Goal: Use online tool/utility

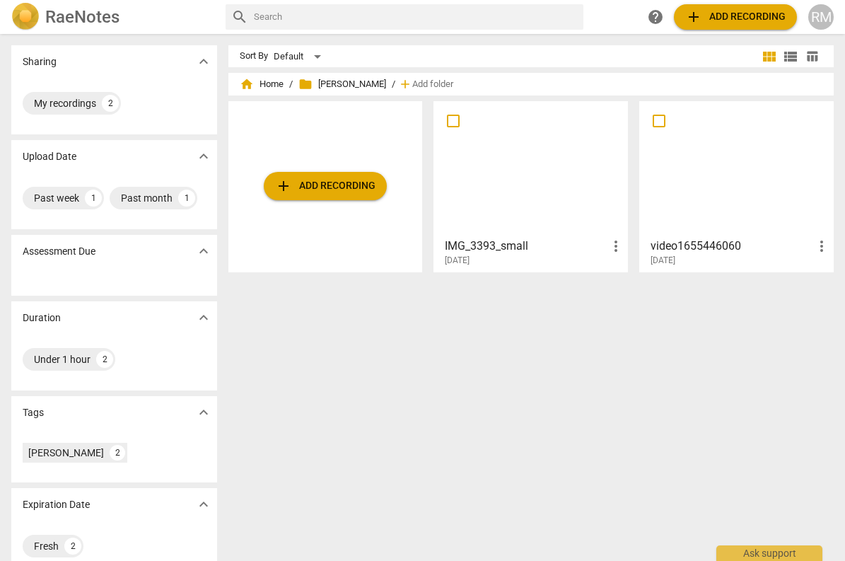
click at [546, 177] on div at bounding box center [530, 168] width 185 height 125
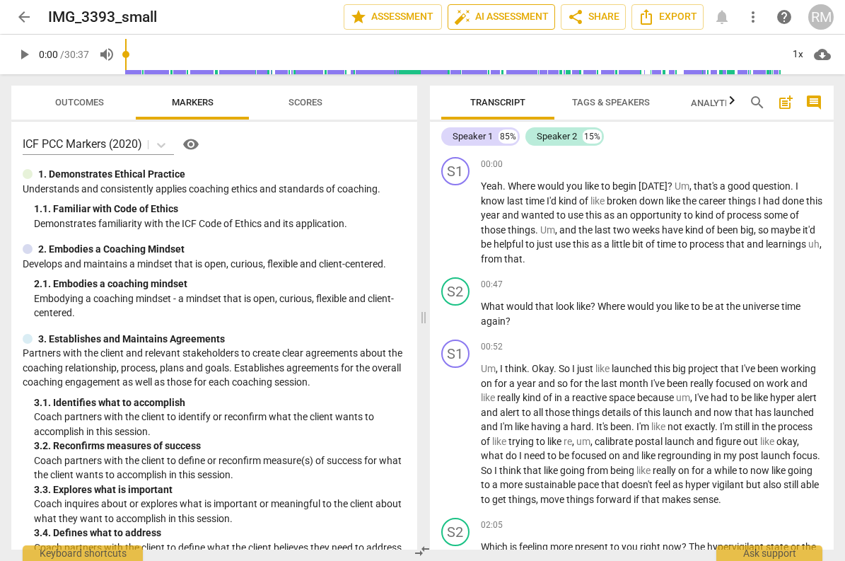
click at [491, 18] on span "auto_fix_high AI Assessment" at bounding box center [501, 16] width 95 height 17
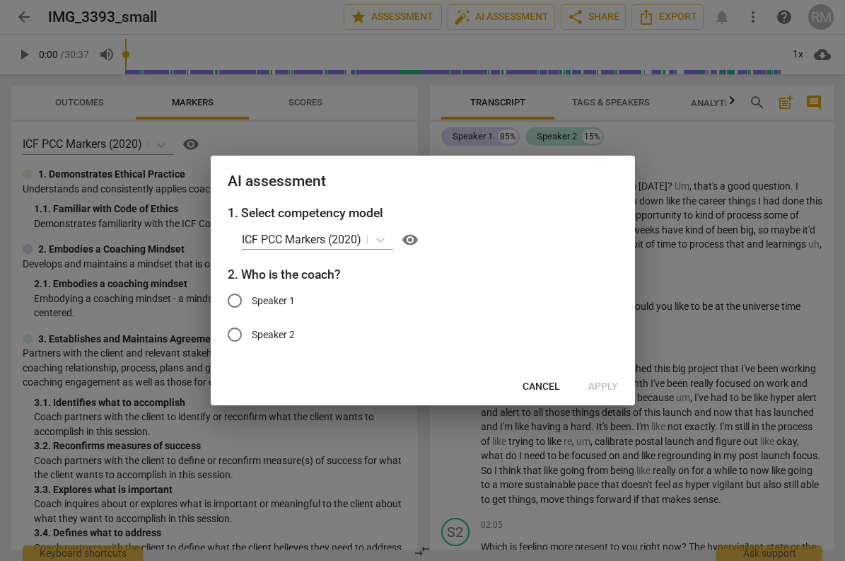
click at [535, 387] on span "Cancel" at bounding box center [541, 387] width 37 height 14
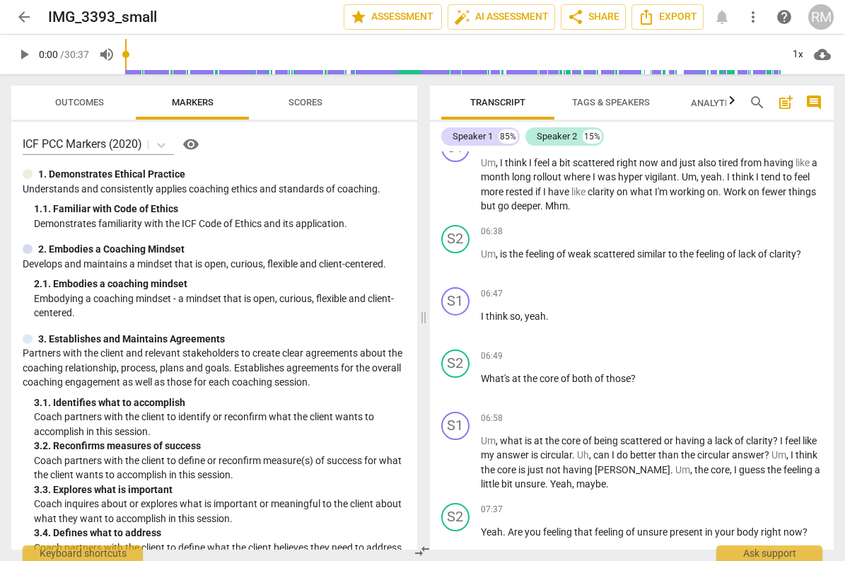
scroll to position [1132, 0]
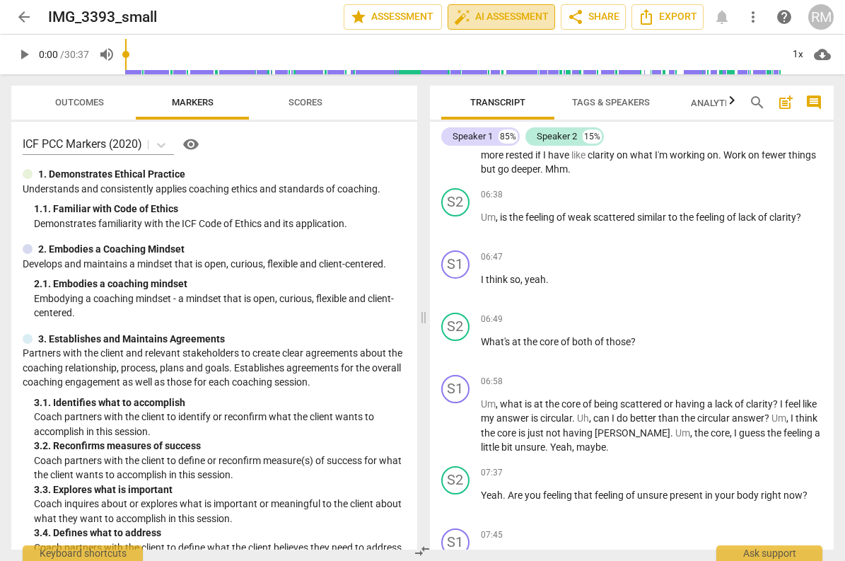
click at [515, 19] on span "auto_fix_high AI Assessment" at bounding box center [501, 16] width 95 height 17
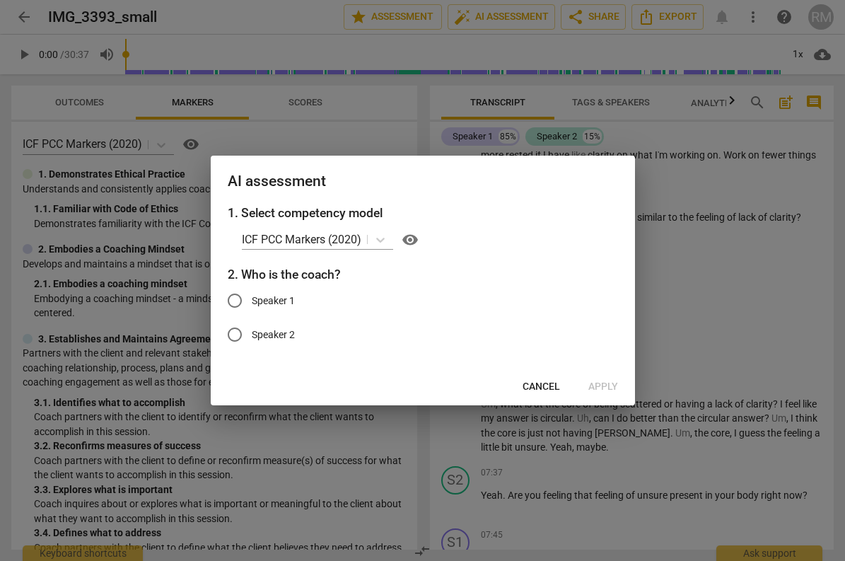
click at [265, 341] on span "Speaker 2" at bounding box center [273, 334] width 43 height 15
click at [252, 341] on input "Speaker 2" at bounding box center [235, 334] width 34 height 34
radio input "true"
click at [614, 385] on span "Apply" at bounding box center [603, 387] width 30 height 14
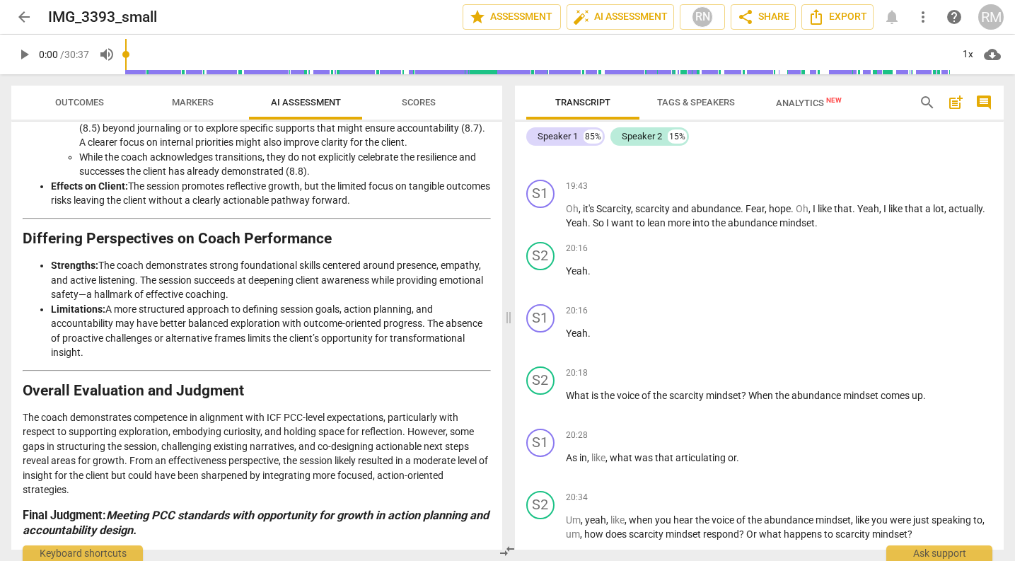
scroll to position [1736, 0]
